Goal: Task Accomplishment & Management: Manage account settings

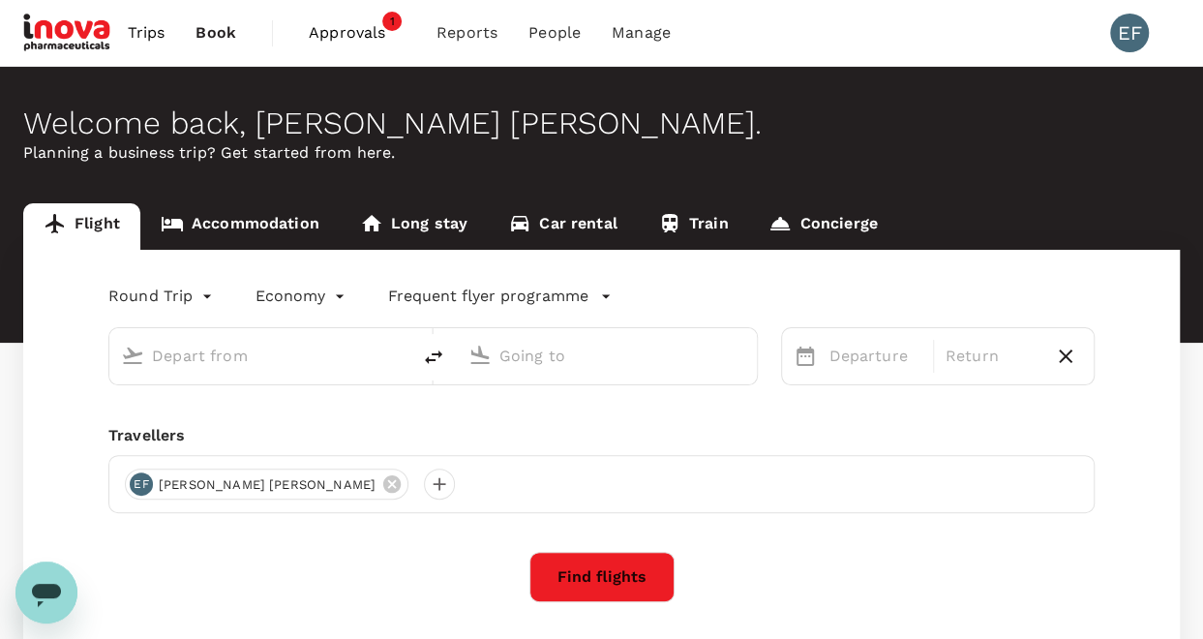
type input "Singapore Changi (SIN)"
type input "[GEOGRAPHIC_DATA], [GEOGRAPHIC_DATA] (any)"
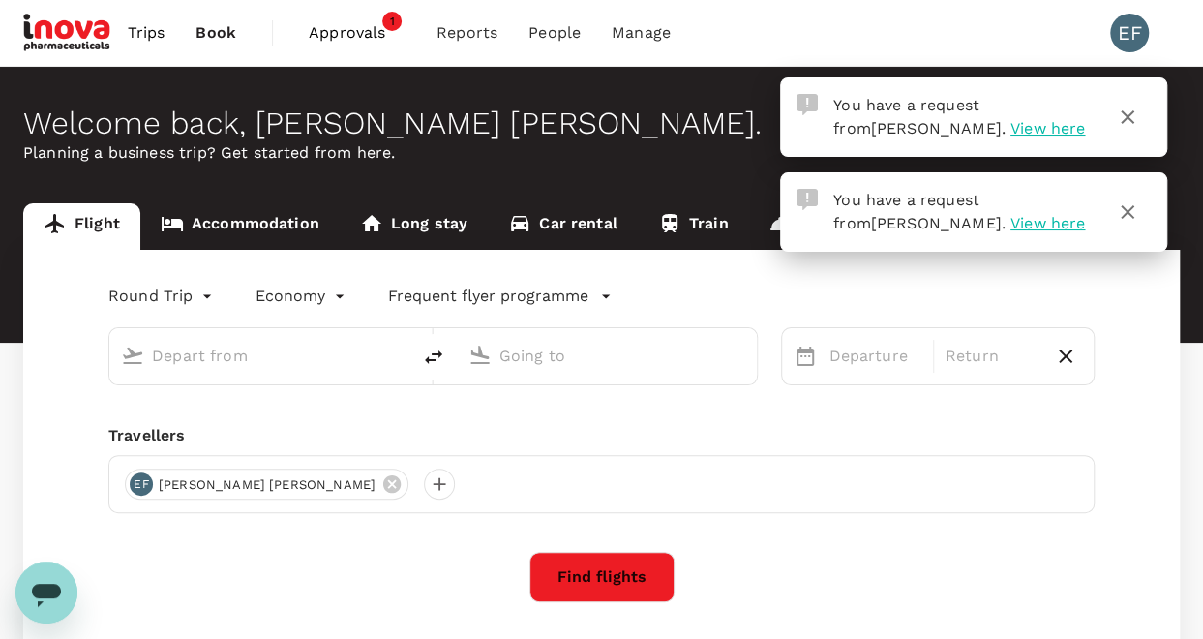
type input "Singapore Changi (SIN)"
type input "[GEOGRAPHIC_DATA], [GEOGRAPHIC_DATA] (any)"
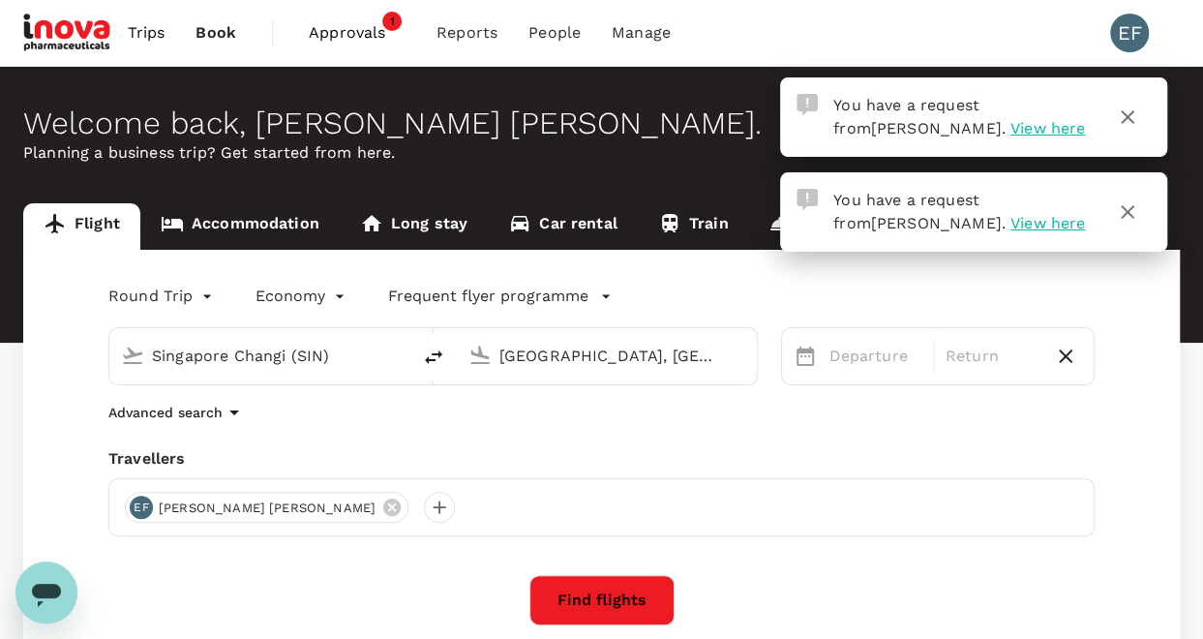
click at [1011, 132] on span "View here" at bounding box center [1048, 128] width 75 height 18
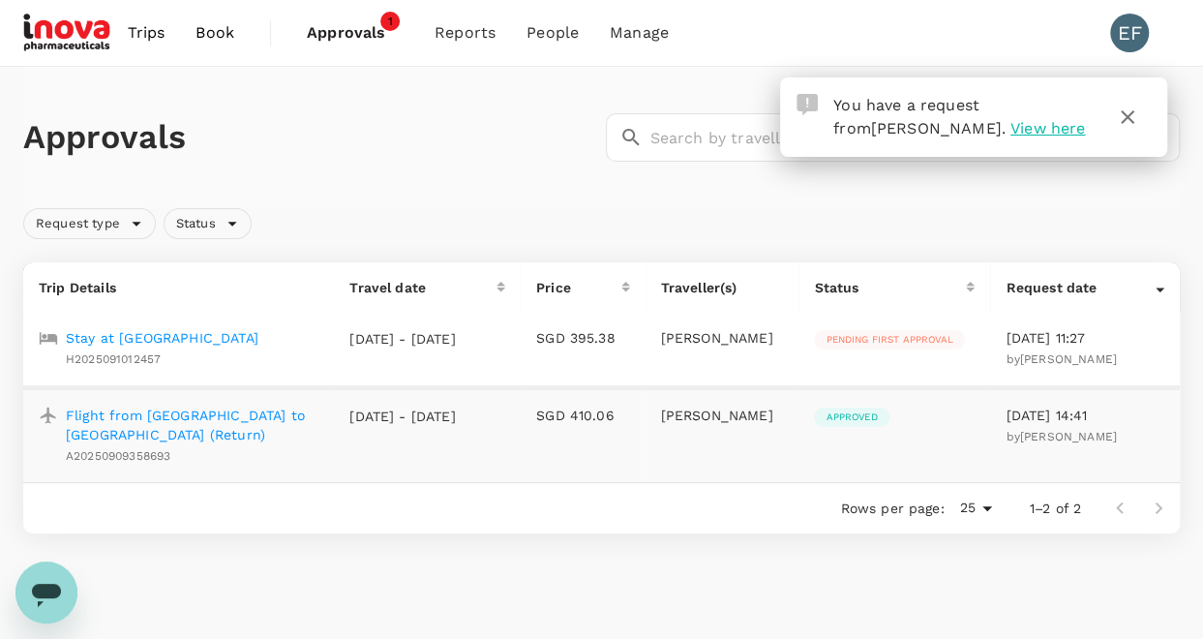
click at [193, 336] on p "Stay at [GEOGRAPHIC_DATA]" at bounding box center [162, 337] width 193 height 19
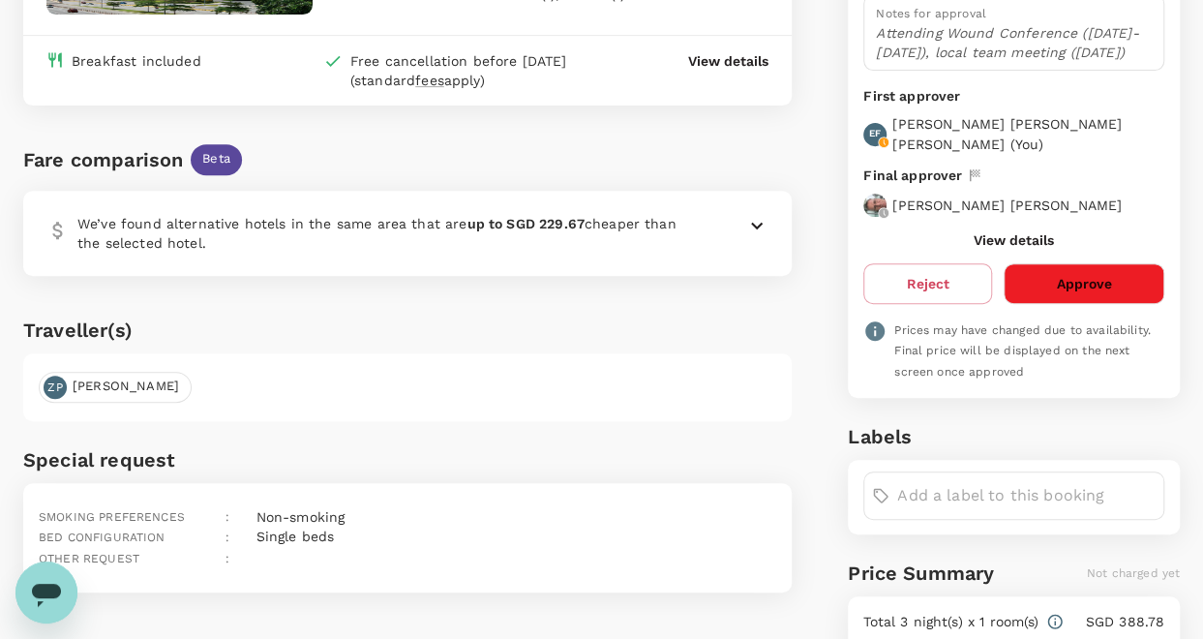
scroll to position [290, 0]
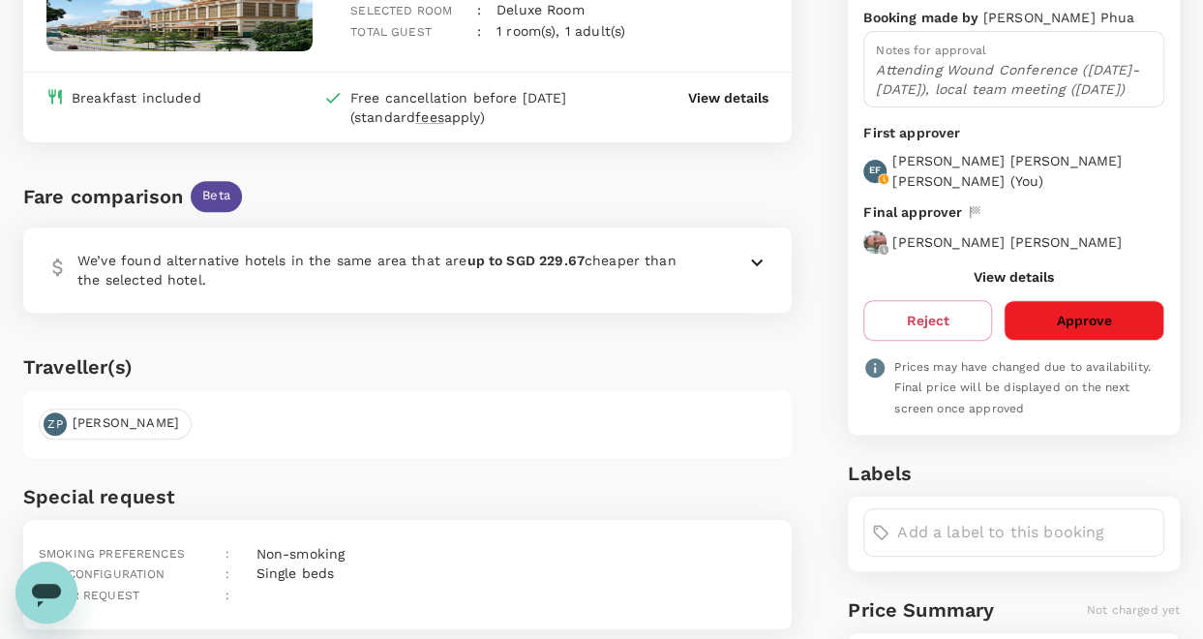
click at [1106, 304] on button "Approve" at bounding box center [1084, 320] width 161 height 41
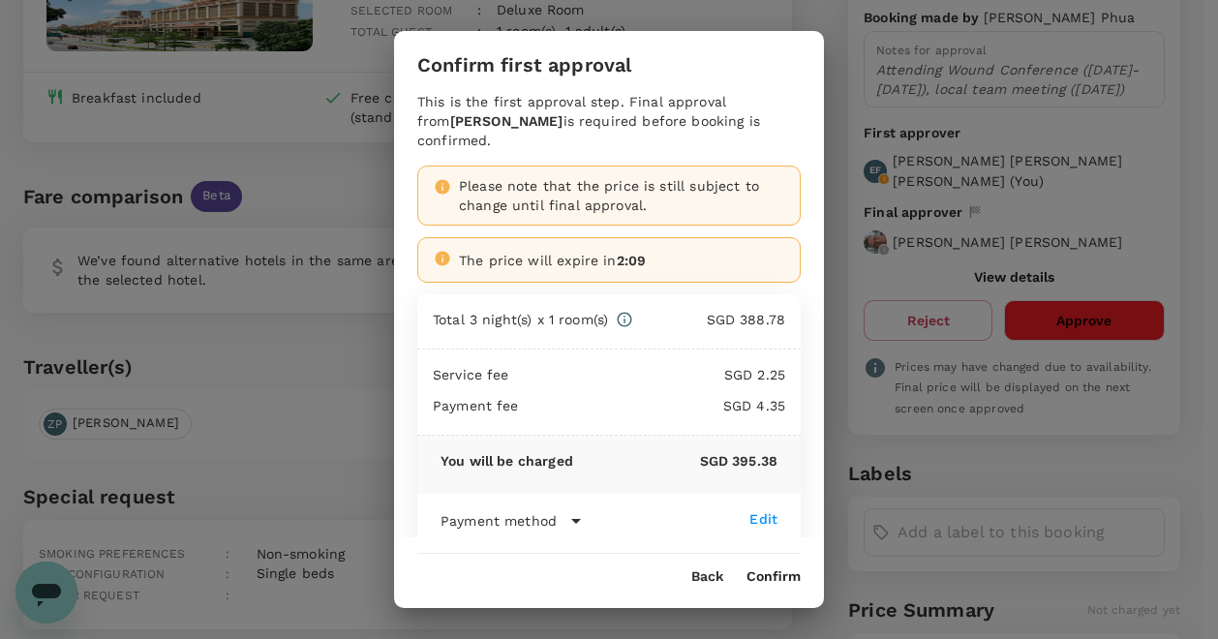
click at [778, 579] on button "Confirm" at bounding box center [773, 576] width 54 height 15
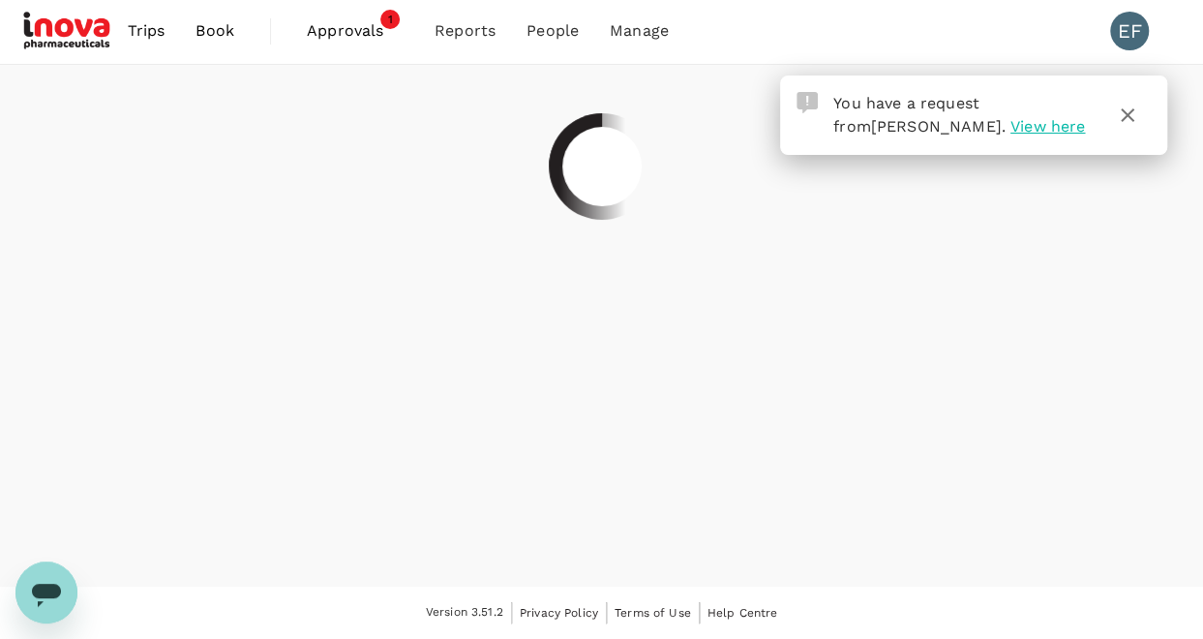
scroll to position [0, 0]
